Goal: Navigation & Orientation: Find specific page/section

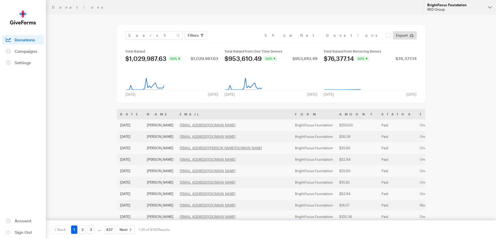
click at [462, 8] on div "RKD Group" at bounding box center [456, 9] width 57 height 4
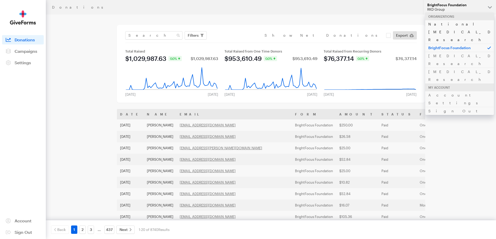
click at [449, 24] on link "National Glaucoma Research" at bounding box center [460, 32] width 69 height 24
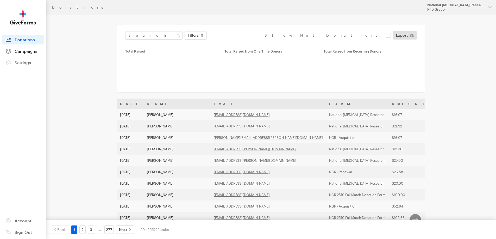
click at [24, 51] on span "Campaigns" at bounding box center [26, 51] width 23 height 5
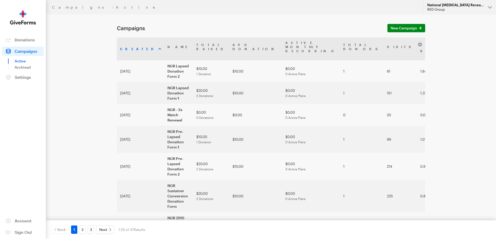
click at [476, 2] on button "National Glaucoma Research RKD Group" at bounding box center [459, 7] width 73 height 15
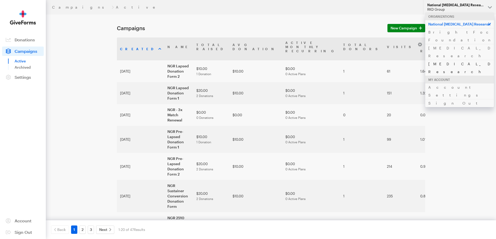
click at [448, 60] on link "[MEDICAL_DATA] Research" at bounding box center [460, 68] width 69 height 16
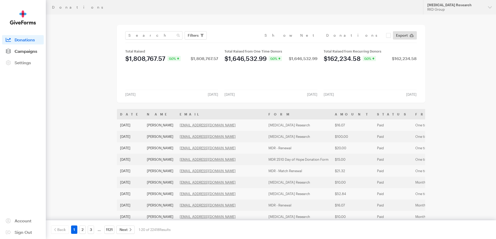
click at [28, 52] on span "Campaigns" at bounding box center [26, 51] width 23 height 5
